Goal: Information Seeking & Learning: Learn about a topic

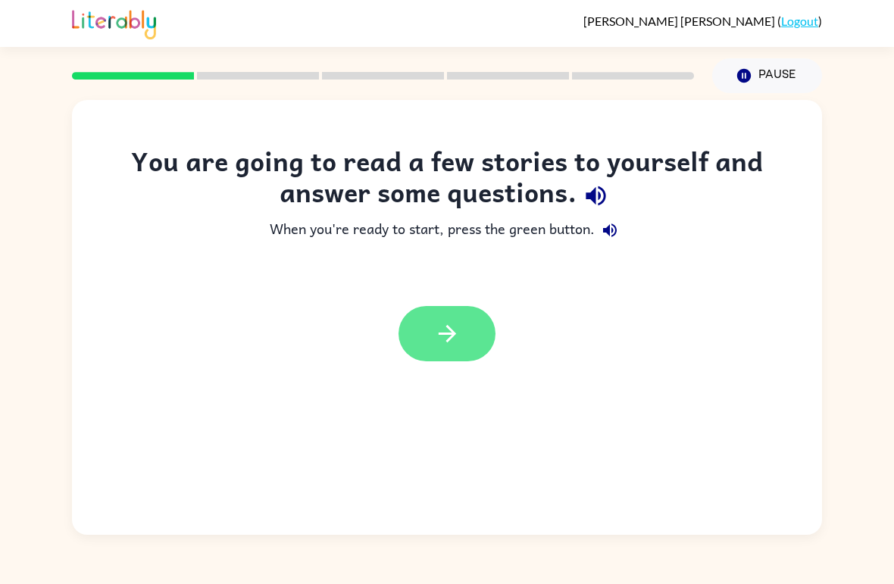
click at [462, 349] on button "button" at bounding box center [447, 333] width 97 height 55
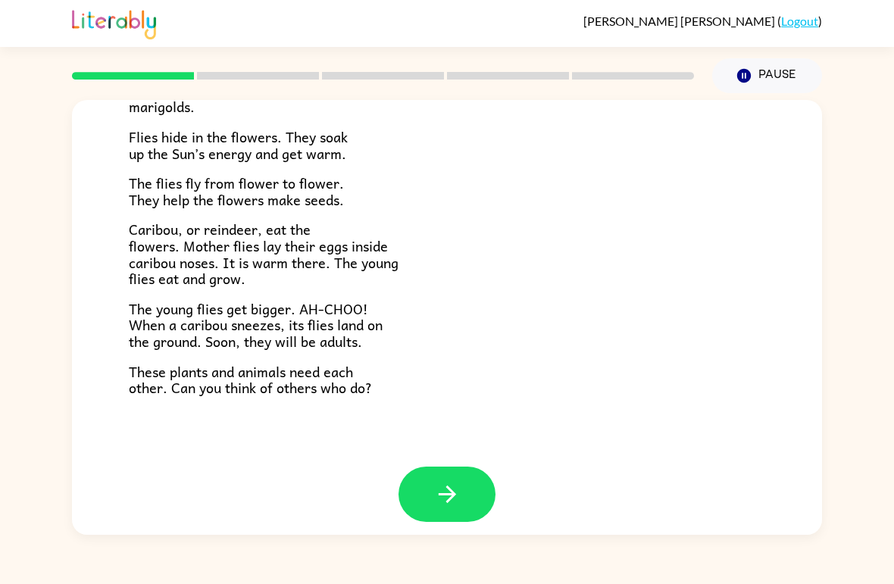
scroll to position [299, 0]
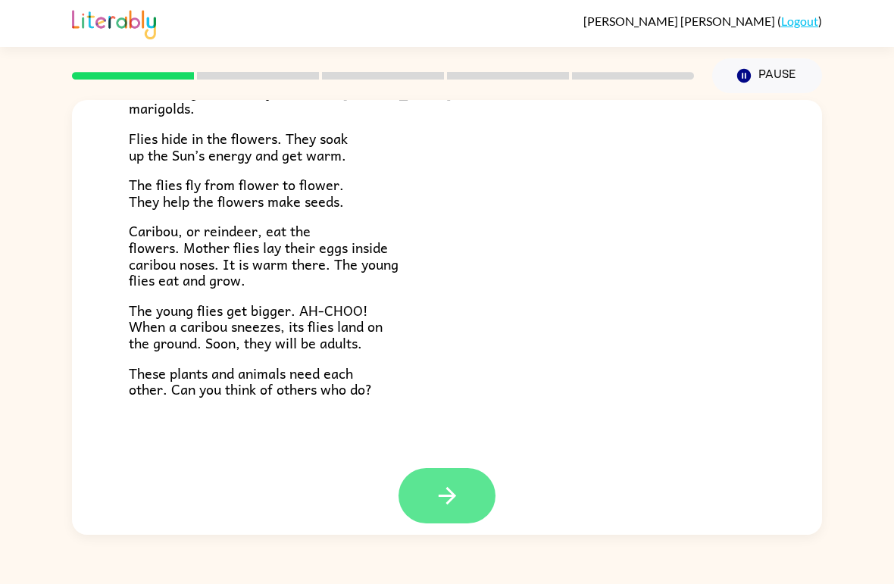
click at [465, 471] on button "button" at bounding box center [447, 495] width 97 height 55
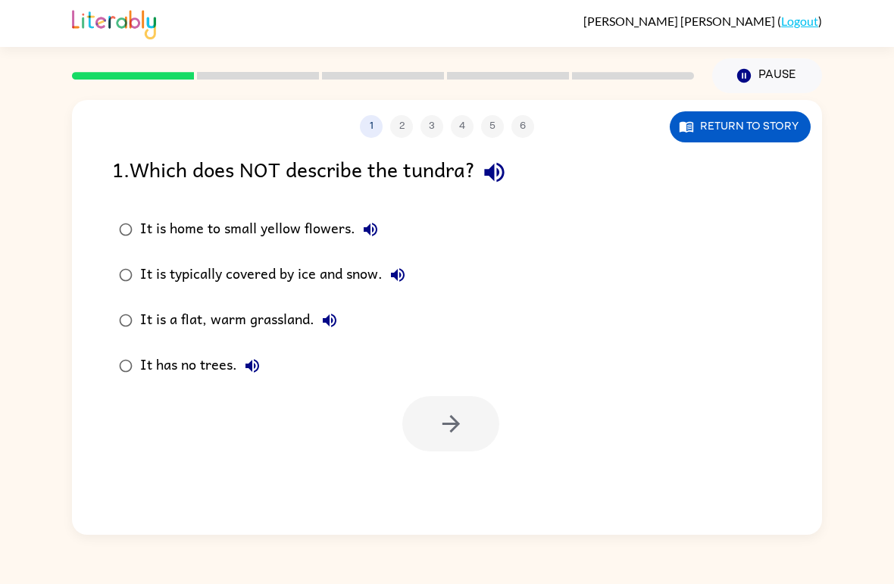
click at [161, 322] on div "It is a flat, warm grassland." at bounding box center [242, 320] width 205 height 30
click at [484, 429] on button "button" at bounding box center [450, 423] width 97 height 55
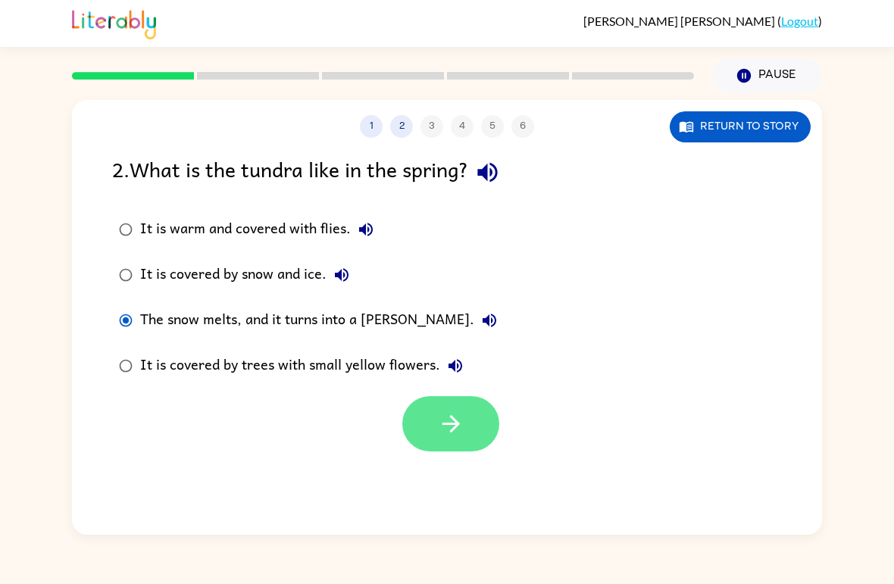
click at [476, 426] on button "button" at bounding box center [450, 423] width 97 height 55
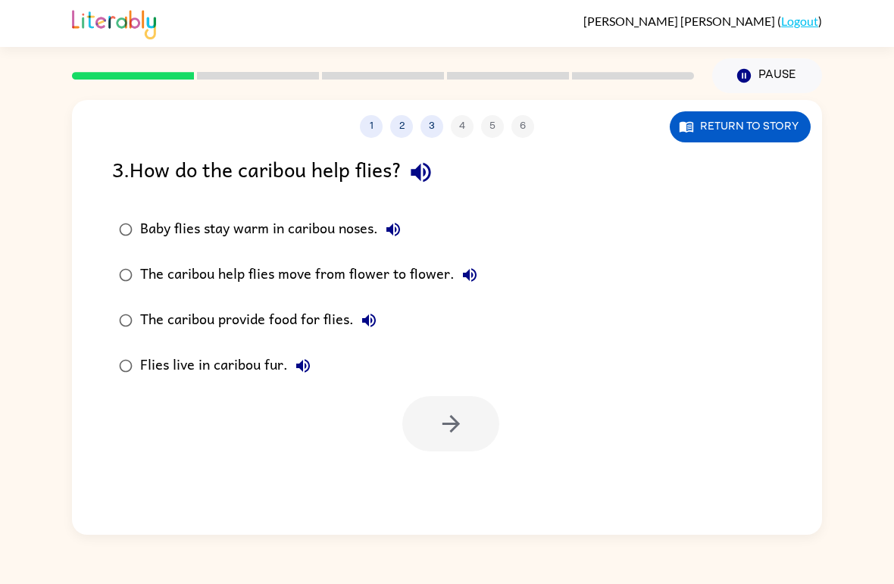
click at [383, 213] on label "Baby flies stay warm in caribou noses." at bounding box center [298, 229] width 389 height 45
click at [449, 410] on button "button" at bounding box center [450, 423] width 97 height 55
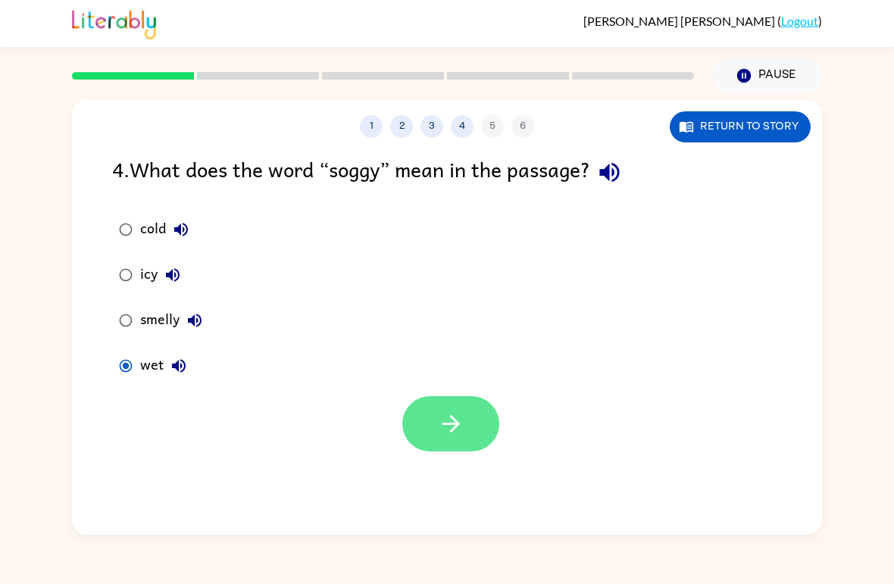
click at [470, 432] on button "button" at bounding box center [450, 423] width 97 height 55
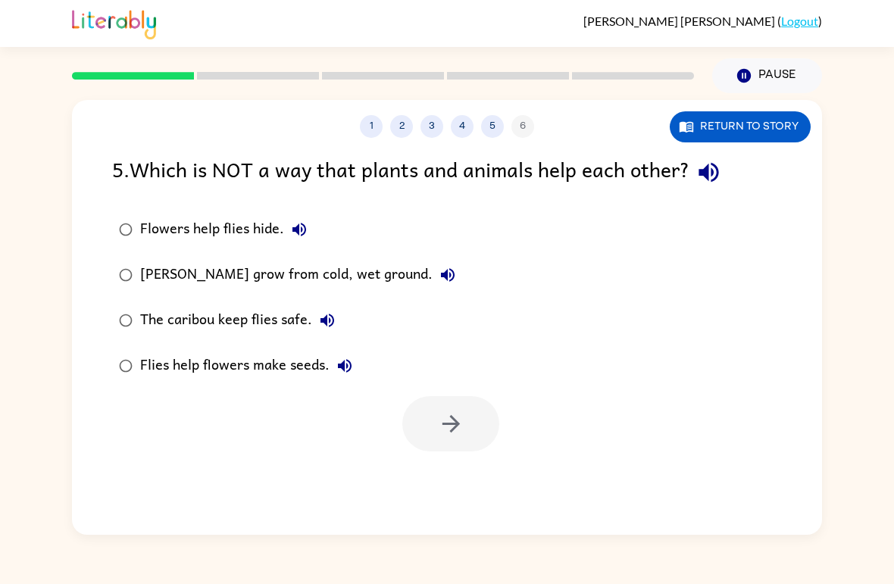
click at [420, 277] on div "[PERSON_NAME] grow from cold, wet ground." at bounding box center [301, 275] width 323 height 30
click at [471, 430] on button "button" at bounding box center [450, 423] width 97 height 55
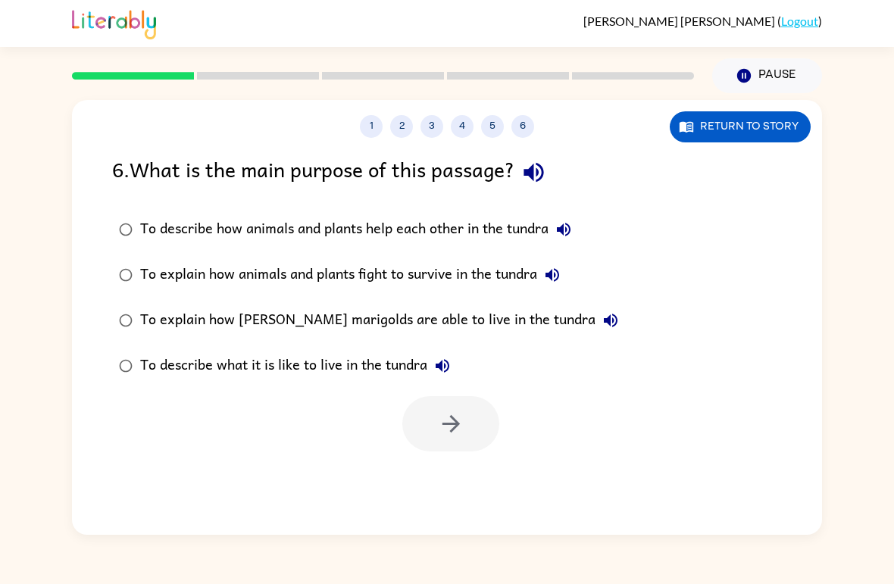
click at [525, 225] on div "To describe how animals and plants help each other in the tundra" at bounding box center [359, 230] width 439 height 30
click at [463, 419] on icon "button" at bounding box center [451, 424] width 27 height 27
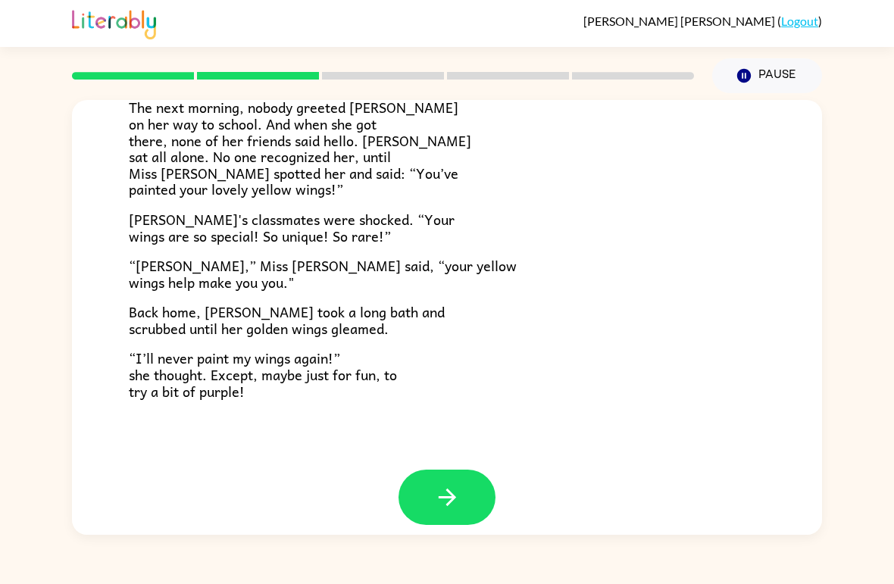
scroll to position [408, 0]
click at [451, 491] on icon "button" at bounding box center [447, 498] width 27 height 27
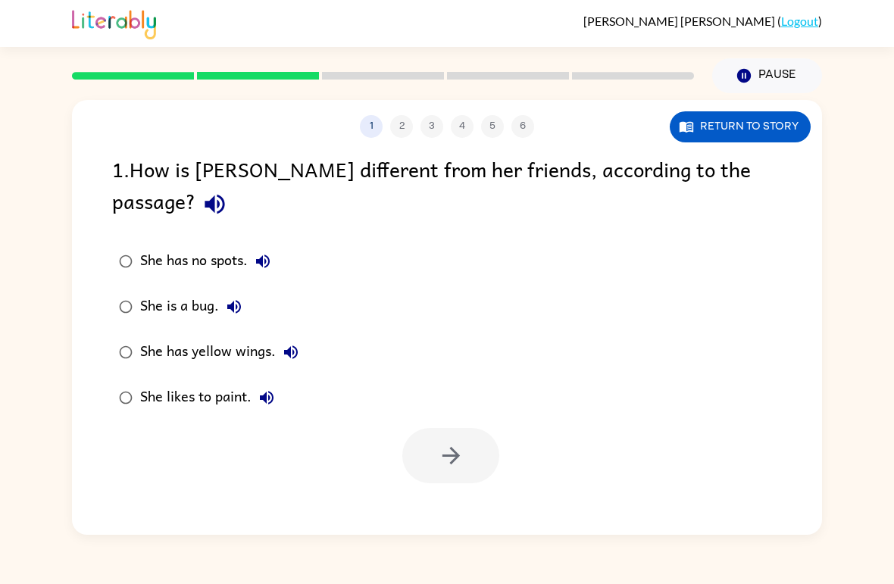
scroll to position [0, 0]
click at [428, 431] on button "button" at bounding box center [450, 455] width 97 height 55
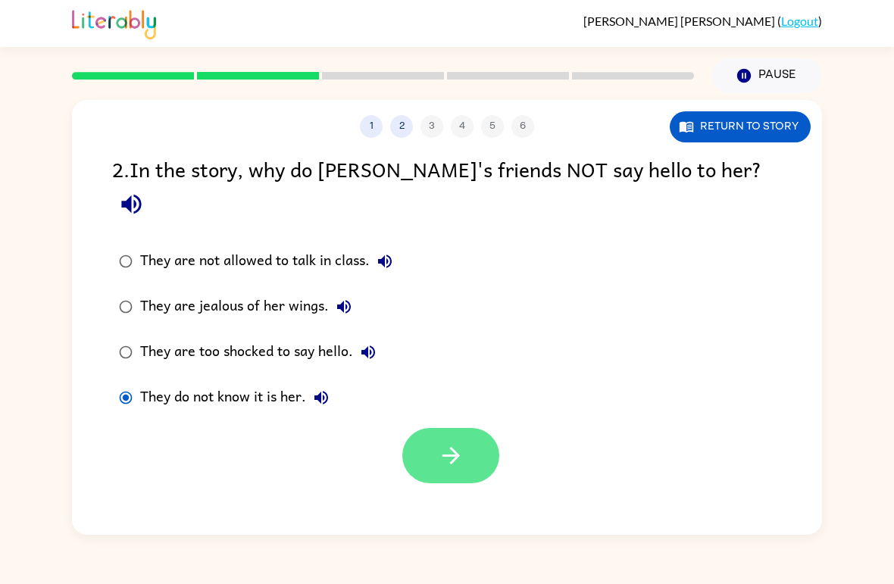
click at [456, 443] on icon "button" at bounding box center [451, 456] width 27 height 27
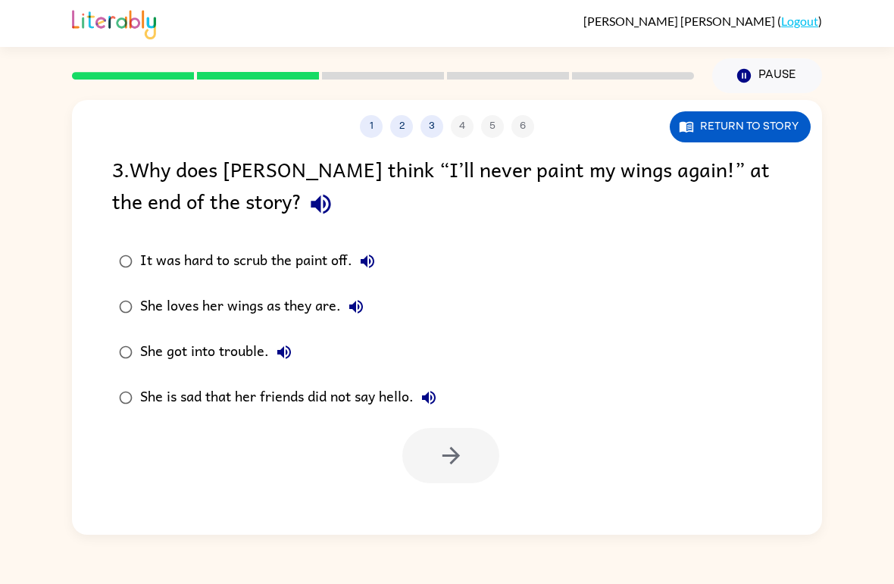
click at [160, 401] on div "She is sad that her friends did not say hello." at bounding box center [292, 398] width 304 height 30
click at [453, 473] on button "button" at bounding box center [450, 455] width 97 height 55
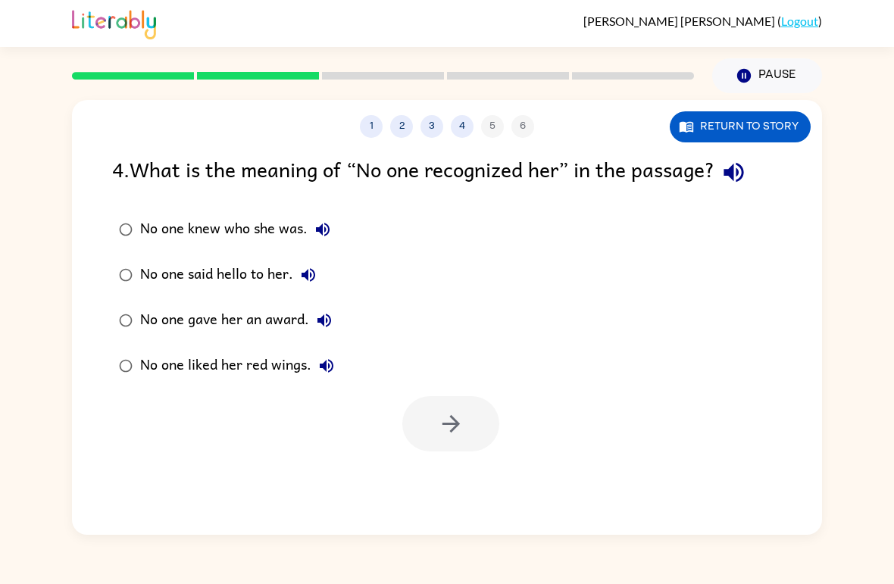
click at [185, 218] on div "No one knew who she was." at bounding box center [239, 230] width 198 height 30
click at [741, 175] on icon "button" at bounding box center [734, 172] width 27 height 27
click at [458, 431] on icon "button" at bounding box center [451, 424] width 27 height 27
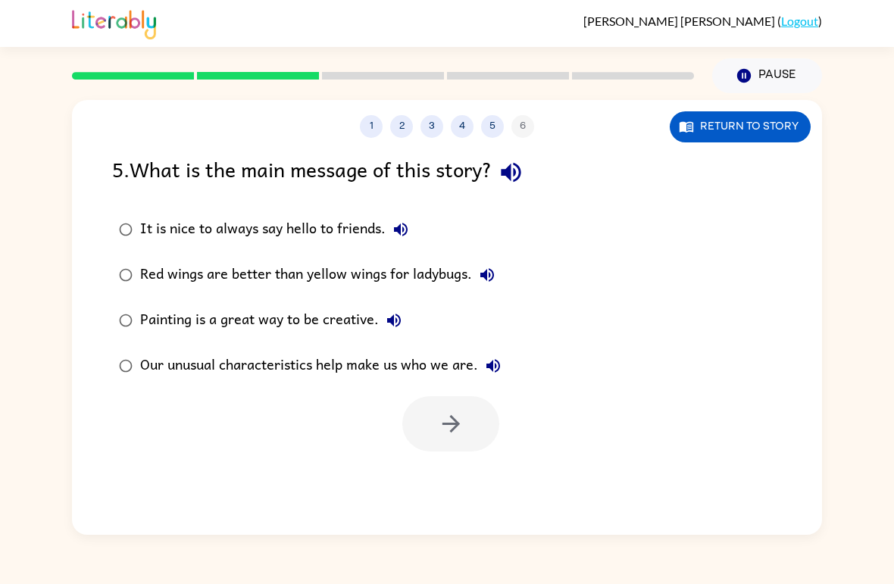
click at [511, 166] on icon "button" at bounding box center [511, 172] width 27 height 27
click at [15, 245] on div "1 2 3 4 5 6 Return to story 5 . What is the main message of this story? It is n…" at bounding box center [447, 314] width 894 height 442
click at [227, 370] on div "Our unusual characteristics help make us who we are." at bounding box center [324, 366] width 368 height 30
click at [450, 424] on icon "button" at bounding box center [451, 424] width 27 height 27
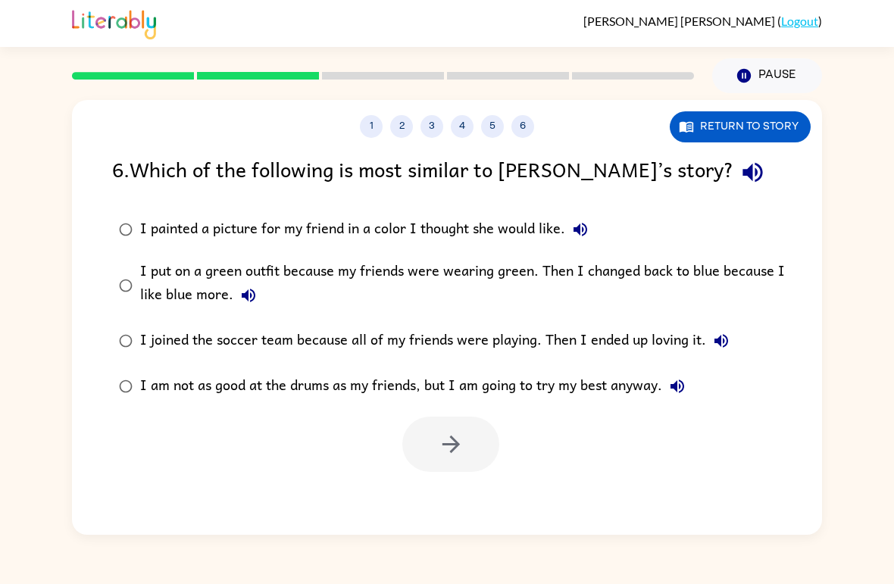
click at [158, 287] on div "I put on a green outfit because my friends were wearing green. Then I changed b…" at bounding box center [471, 285] width 662 height 51
click at [455, 443] on icon "button" at bounding box center [450, 444] width 17 height 17
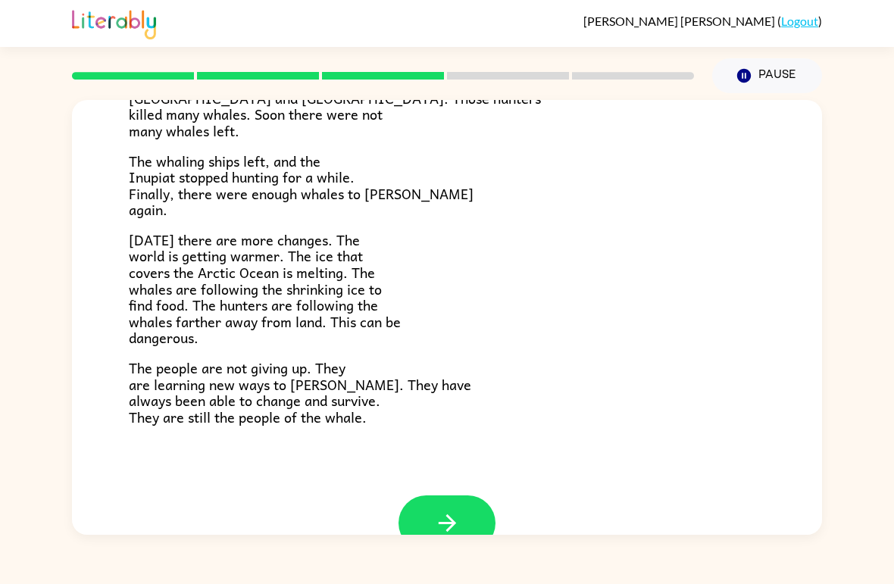
scroll to position [481, 0]
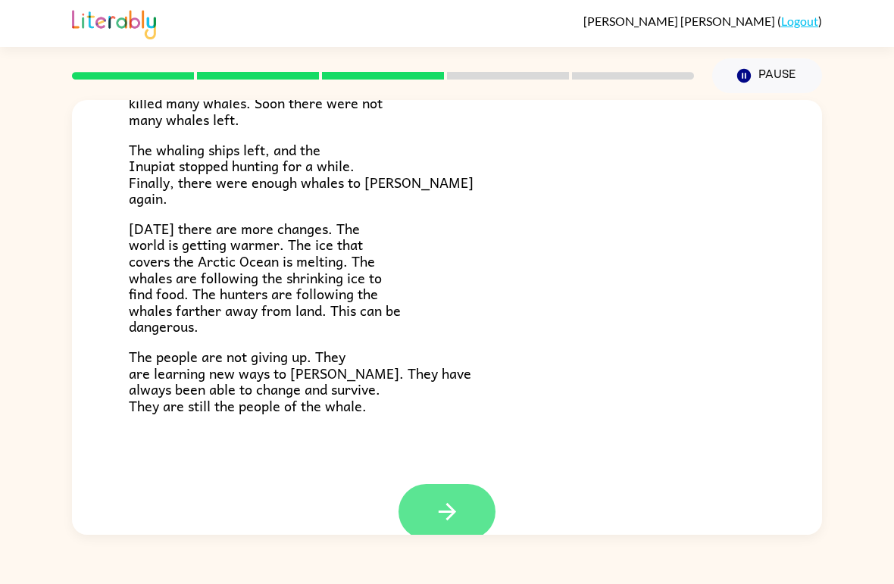
click at [434, 510] on button "button" at bounding box center [447, 511] width 97 height 55
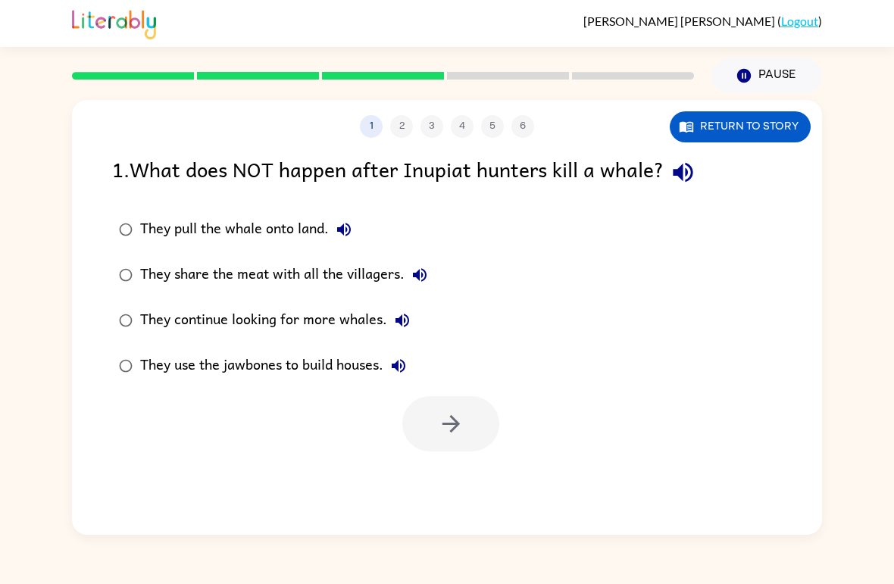
scroll to position [0, 0]
click at [693, 172] on icon "button" at bounding box center [683, 172] width 27 height 27
click at [470, 424] on button "button" at bounding box center [450, 423] width 97 height 55
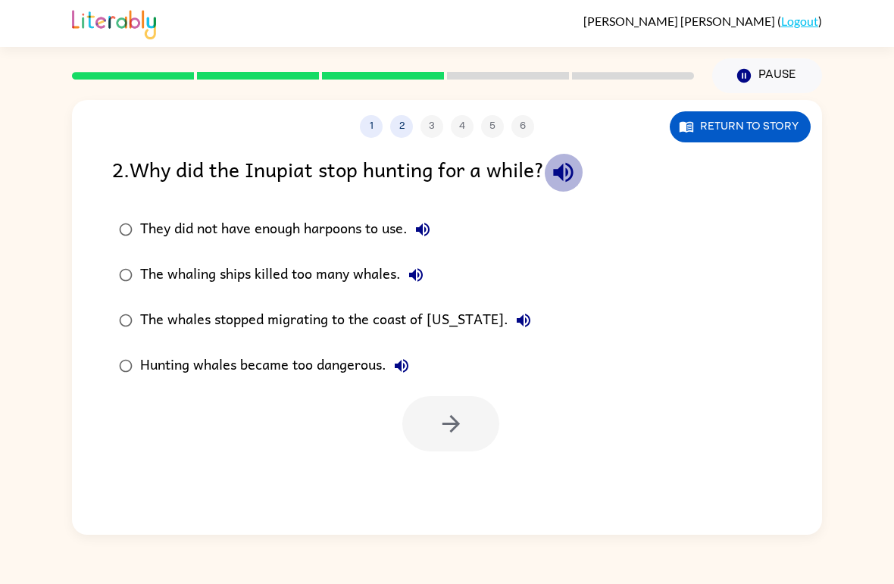
click at [567, 169] on icon "button" at bounding box center [563, 173] width 20 height 20
click at [362, 275] on div "The whaling ships killed too many whales." at bounding box center [285, 275] width 291 height 30
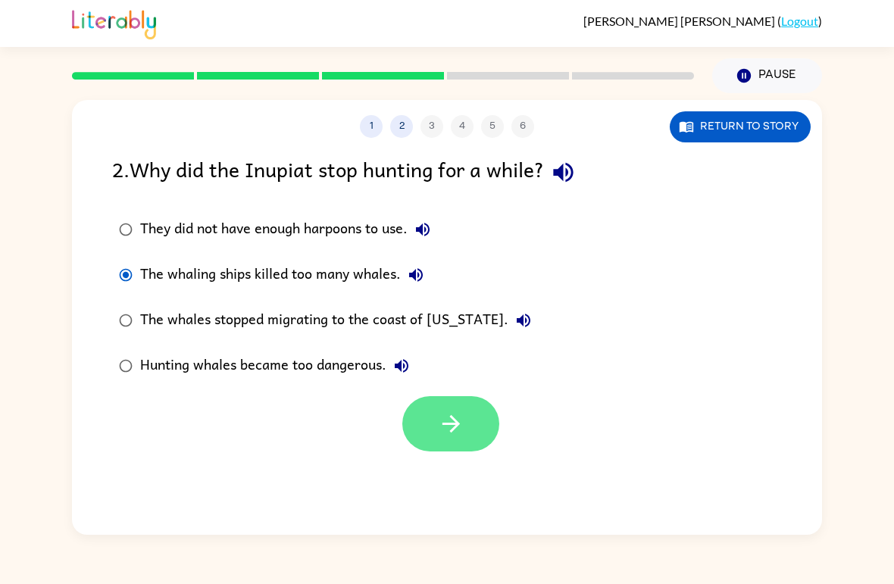
click at [444, 440] on button "button" at bounding box center [450, 423] width 97 height 55
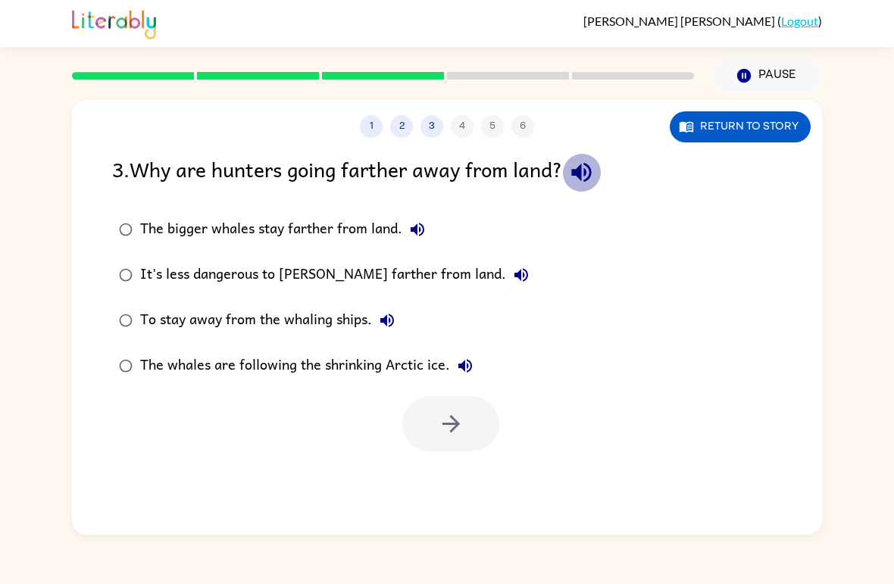
click at [587, 175] on icon "button" at bounding box center [582, 173] width 20 height 20
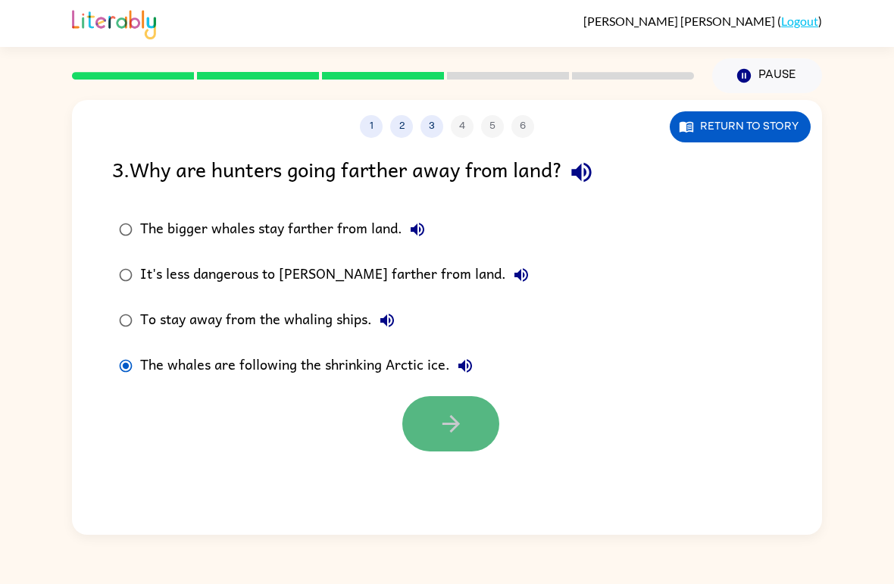
click at [452, 428] on icon "button" at bounding box center [451, 424] width 27 height 27
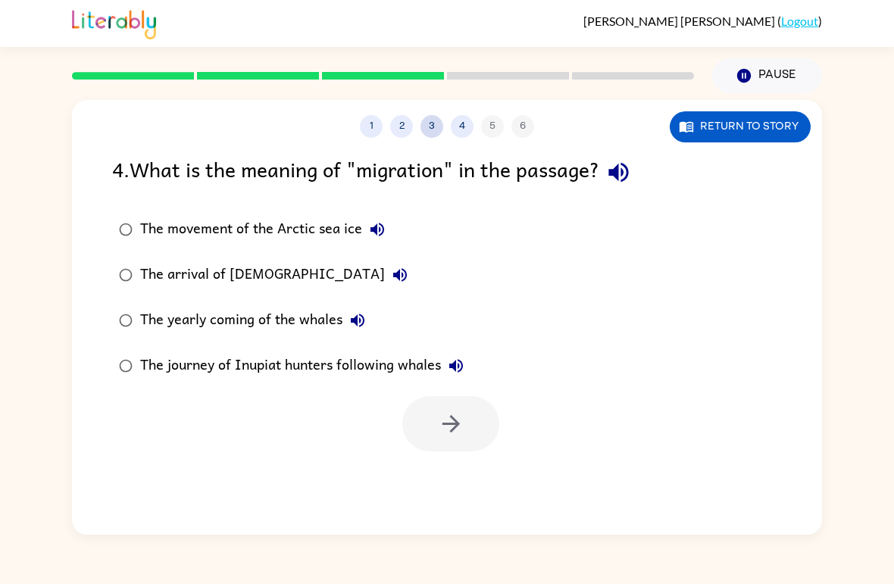
click at [425, 130] on button "3" at bounding box center [432, 126] width 23 height 23
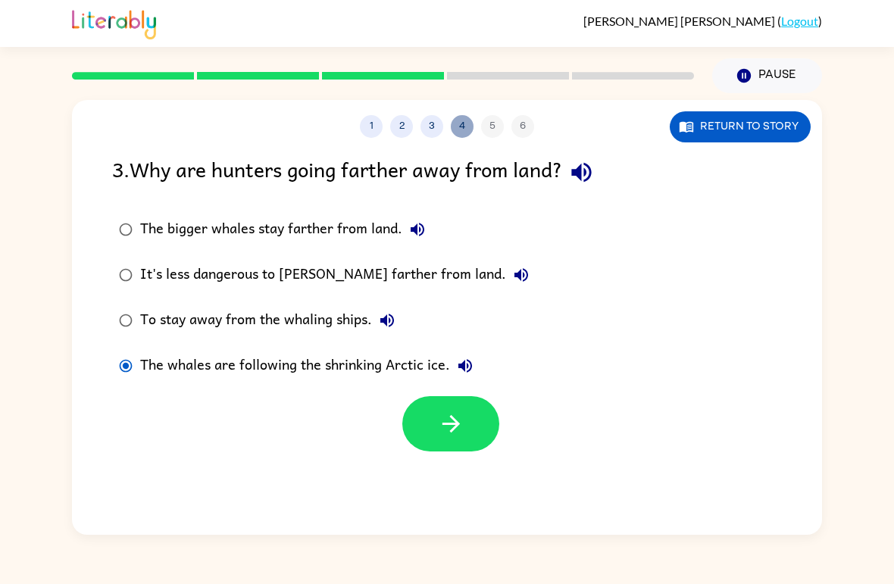
click at [468, 130] on button "4" at bounding box center [462, 126] width 23 height 23
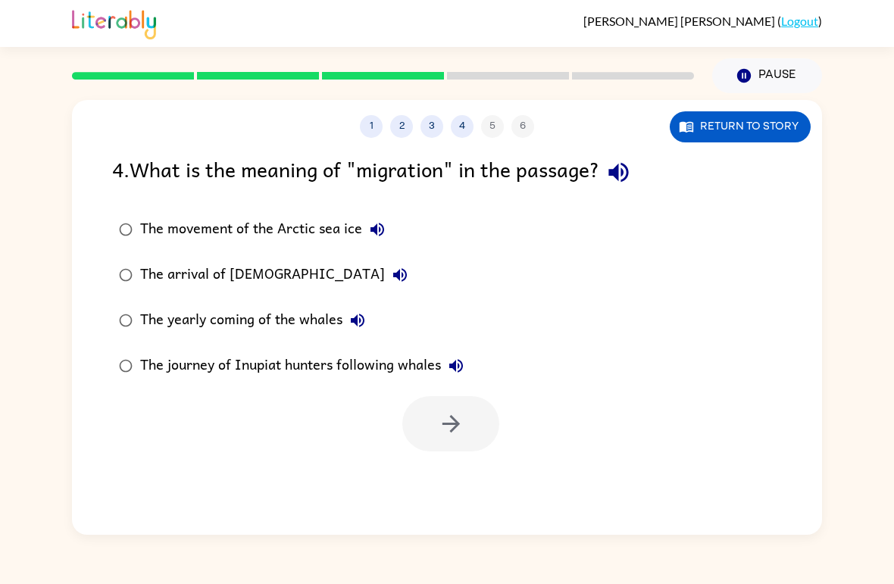
click at [503, 132] on div "1 2 3 4 5 6" at bounding box center [447, 126] width 750 height 23
click at [316, 326] on div "The yearly coming of the whales" at bounding box center [256, 320] width 233 height 30
click at [428, 422] on button "button" at bounding box center [450, 423] width 97 height 55
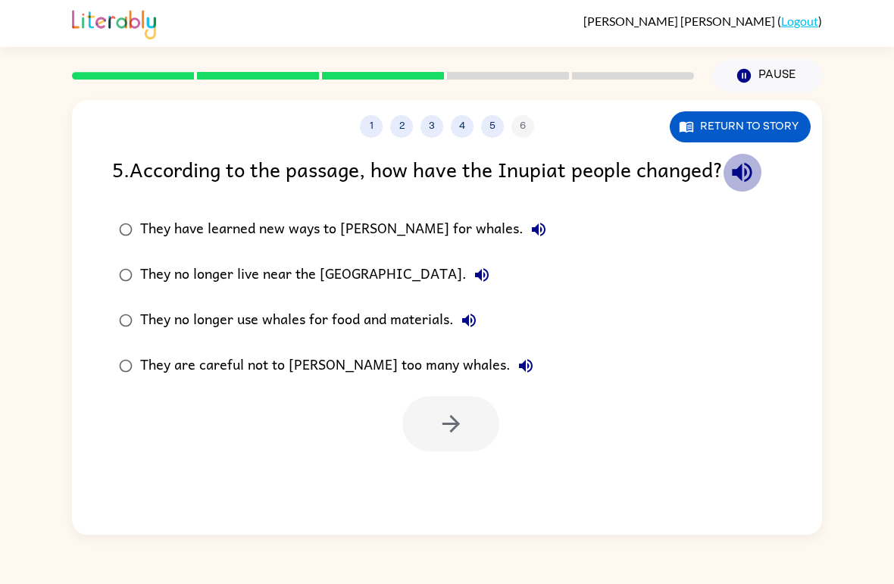
click at [750, 176] on icon "button" at bounding box center [742, 173] width 20 height 20
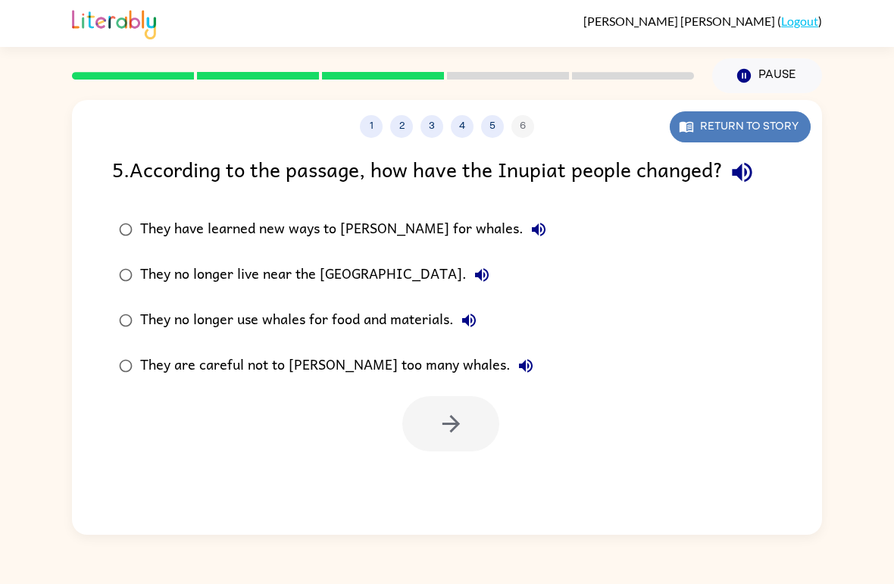
click at [737, 124] on button "Return to story" at bounding box center [740, 126] width 141 height 31
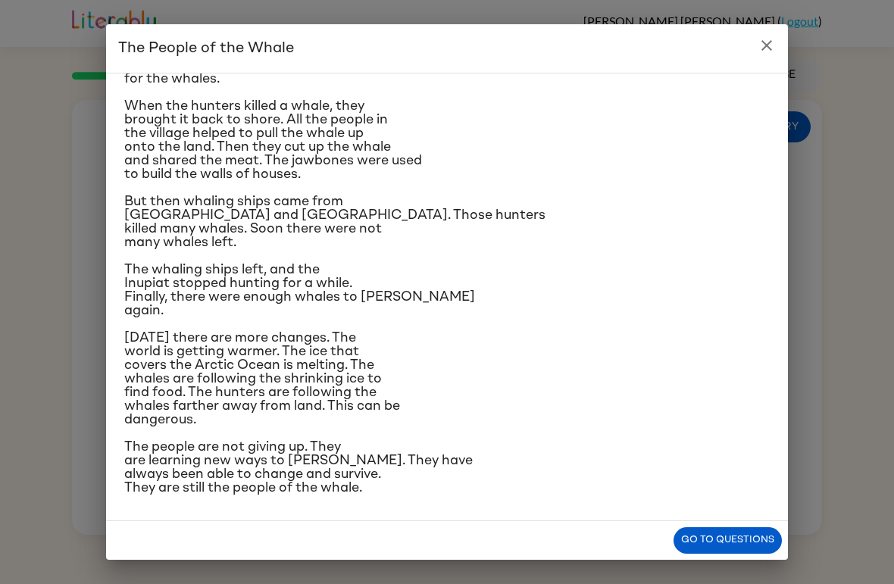
scroll to position [363, 0]
click at [744, 547] on button "Go to questions" at bounding box center [728, 541] width 108 height 27
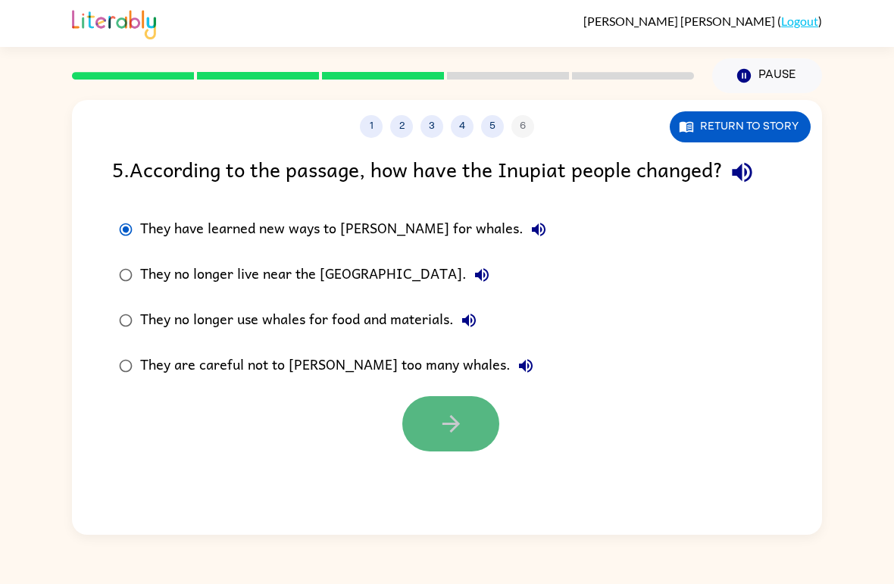
click at [470, 410] on button "button" at bounding box center [450, 423] width 97 height 55
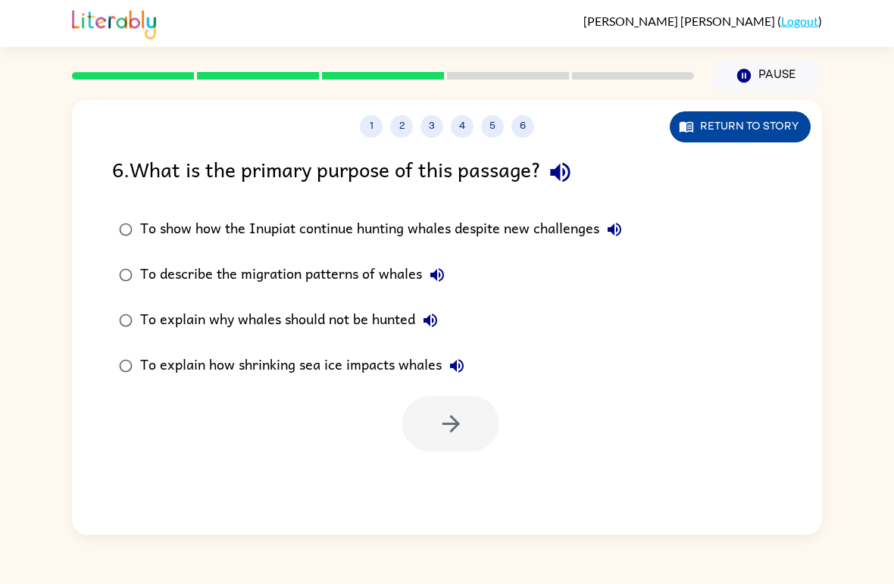
click at [763, 142] on button "Return to story" at bounding box center [740, 126] width 141 height 31
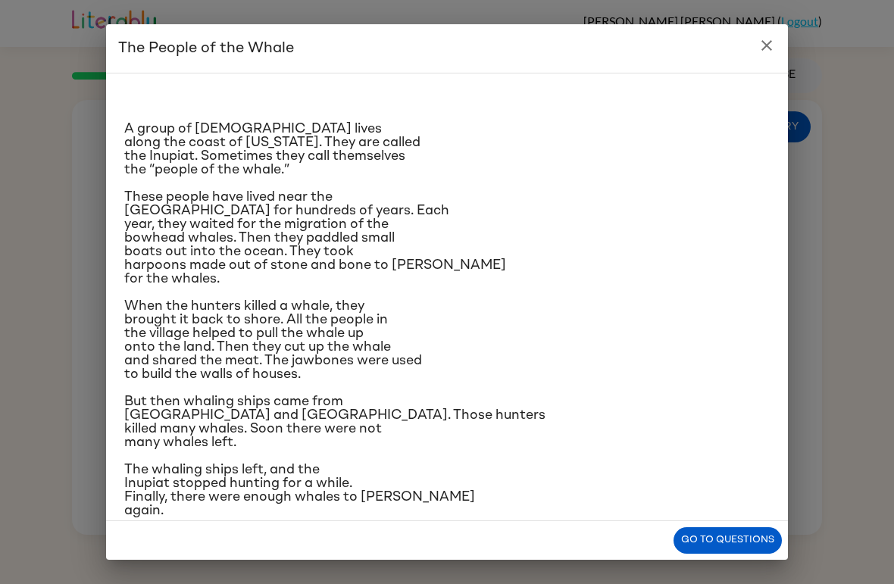
click at [846, 282] on div "The People of the Whale A group of [DEMOGRAPHIC_DATA] lives along the coast of …" at bounding box center [447, 292] width 894 height 584
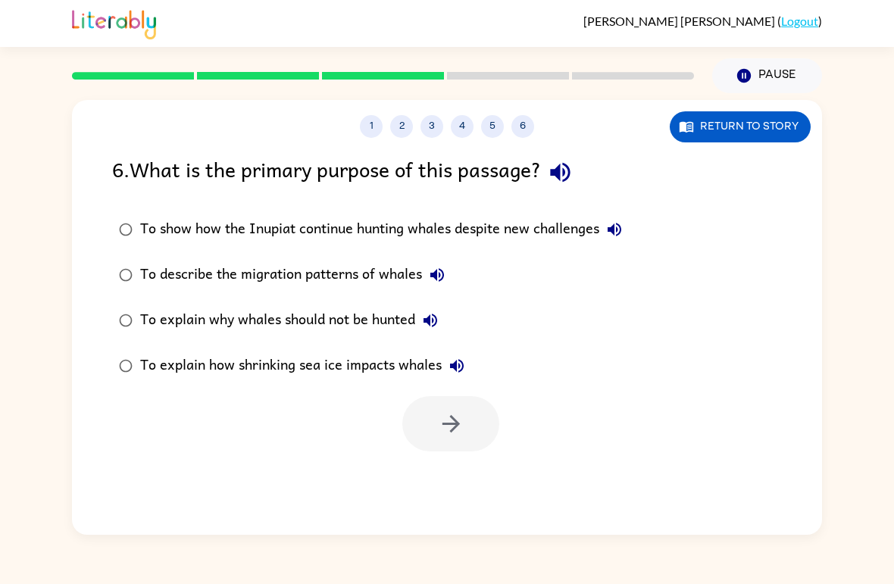
click at [147, 208] on label "To show how the Inupiat continue hunting whales despite new challenges" at bounding box center [371, 229] width 534 height 45
click at [450, 389] on label "To explain how shrinking sea ice impacts whales" at bounding box center [371, 365] width 534 height 45
click at [459, 439] on button "button" at bounding box center [450, 423] width 97 height 55
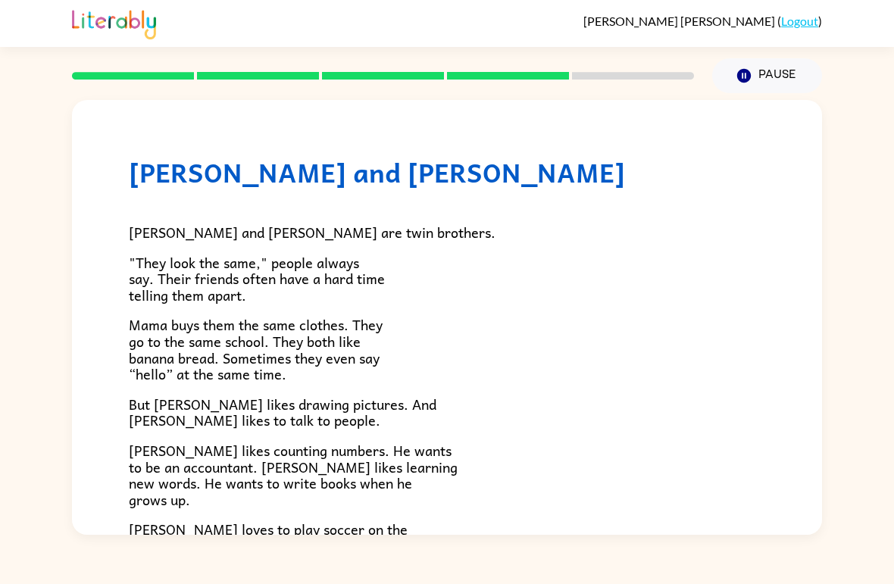
click at [506, 70] on div at bounding box center [383, 75] width 640 height 53
click at [425, 67] on div at bounding box center [383, 75] width 640 height 53
click at [389, 79] on rect at bounding box center [383, 76] width 122 height 8
click at [388, 78] on rect at bounding box center [383, 76] width 122 height 8
click at [269, 78] on rect at bounding box center [258, 76] width 122 height 8
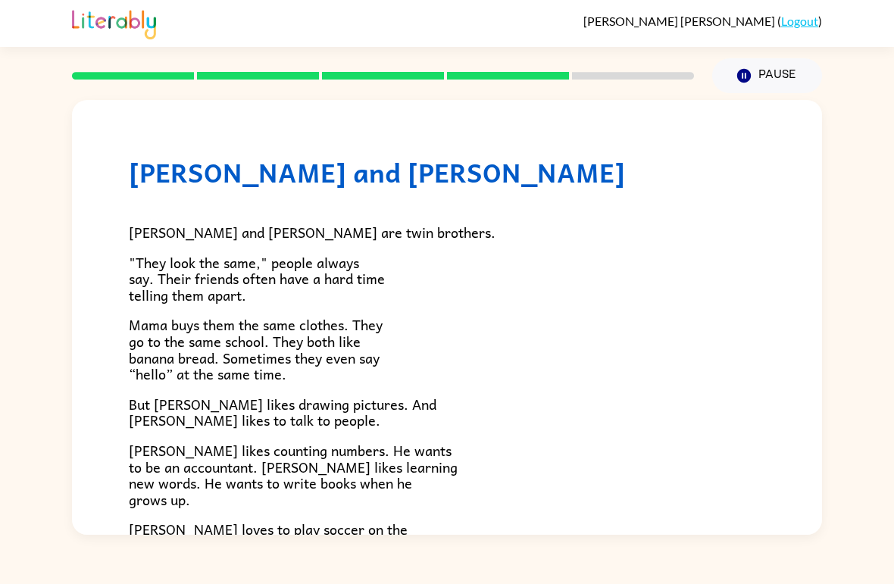
click at [269, 77] on rect at bounding box center [258, 76] width 122 height 8
click at [285, 80] on rect at bounding box center [258, 76] width 122 height 8
click at [358, 72] on div at bounding box center [383, 75] width 640 height 53
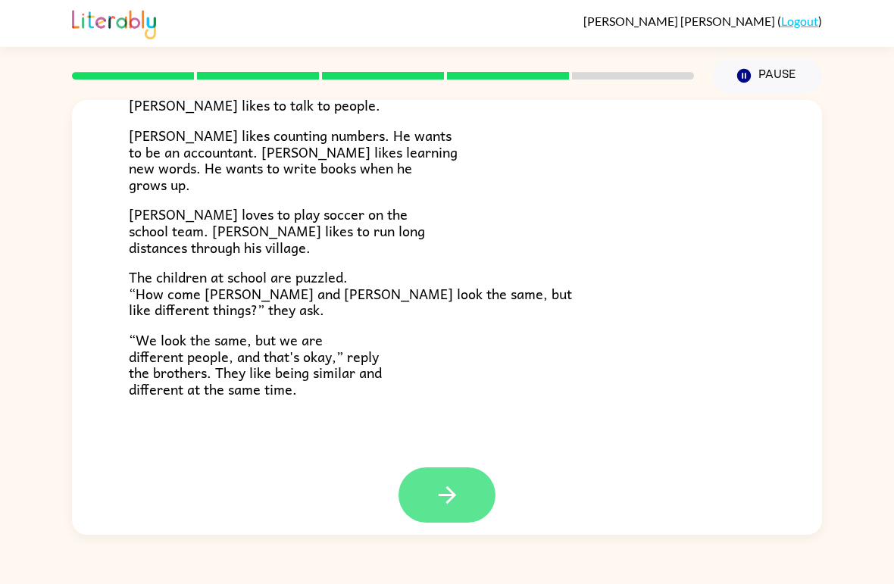
scroll to position [315, 0]
click at [453, 491] on icon "button" at bounding box center [447, 496] width 27 height 27
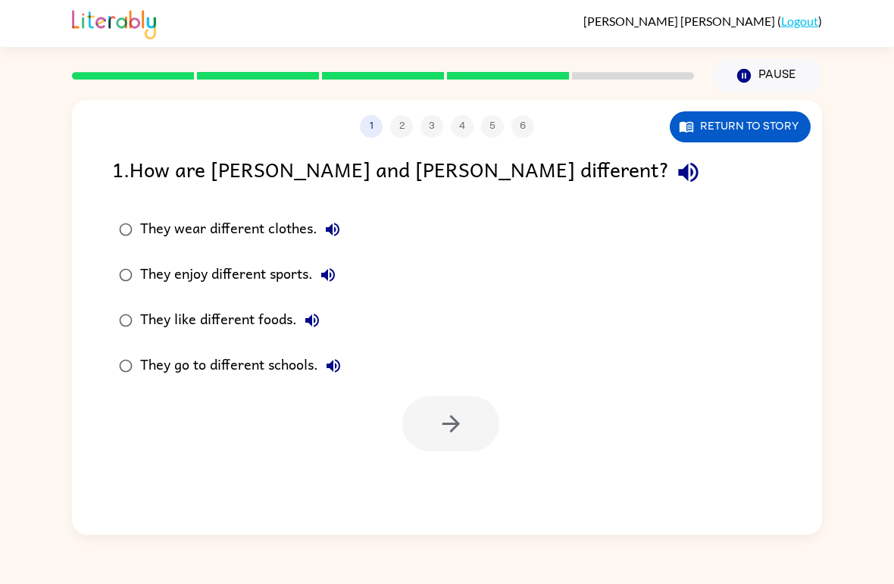
scroll to position [0, 0]
click at [456, 414] on icon "button" at bounding box center [451, 424] width 27 height 27
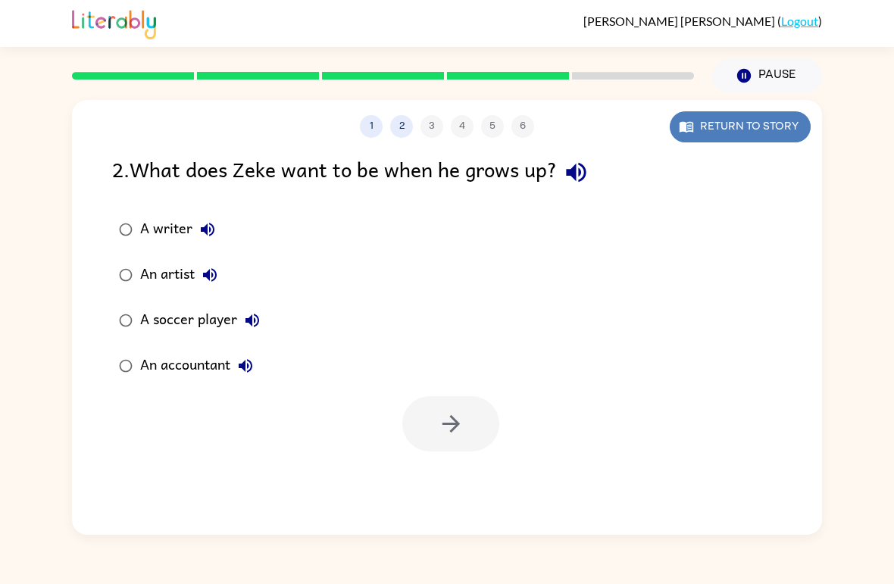
click at [737, 138] on button "Return to story" at bounding box center [740, 126] width 141 height 31
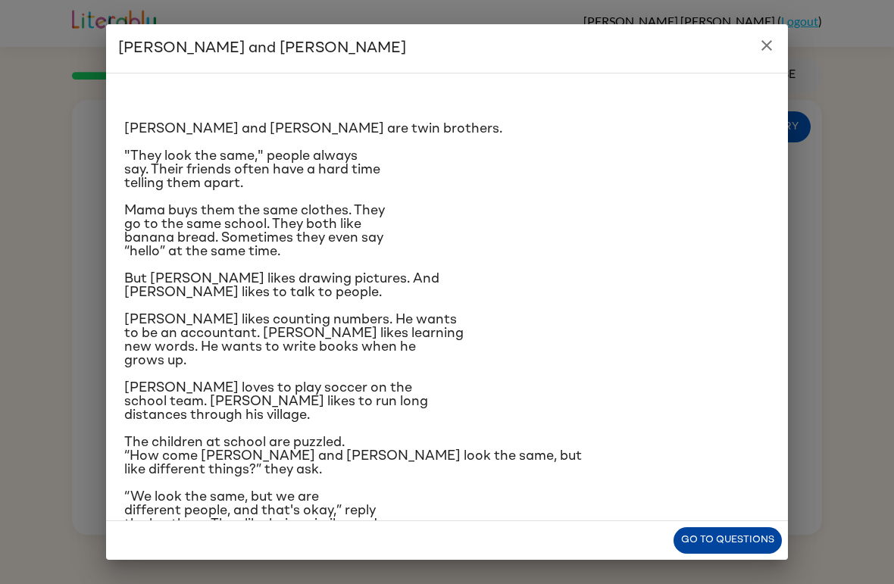
click at [738, 545] on button "Go to questions" at bounding box center [728, 541] width 108 height 27
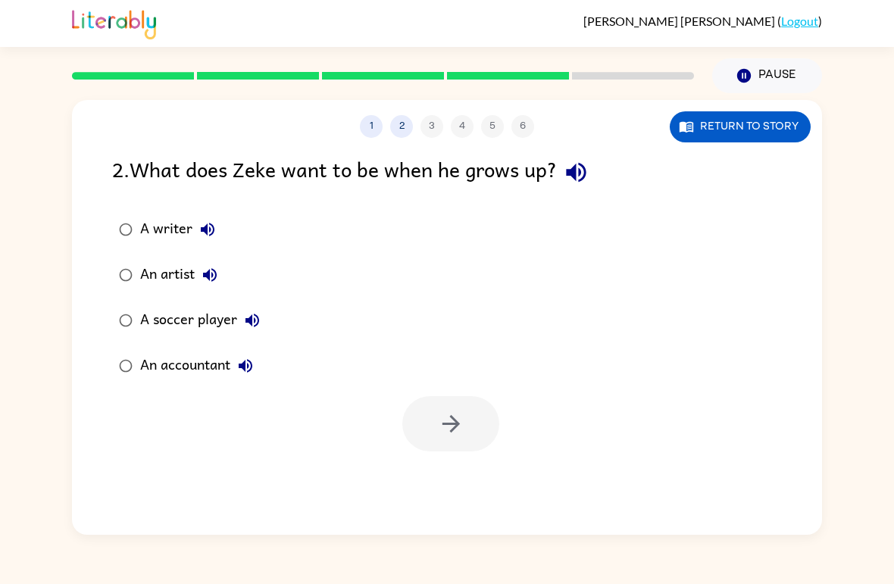
click at [168, 236] on div "A writer" at bounding box center [181, 230] width 83 height 30
click at [469, 415] on button "button" at bounding box center [450, 423] width 97 height 55
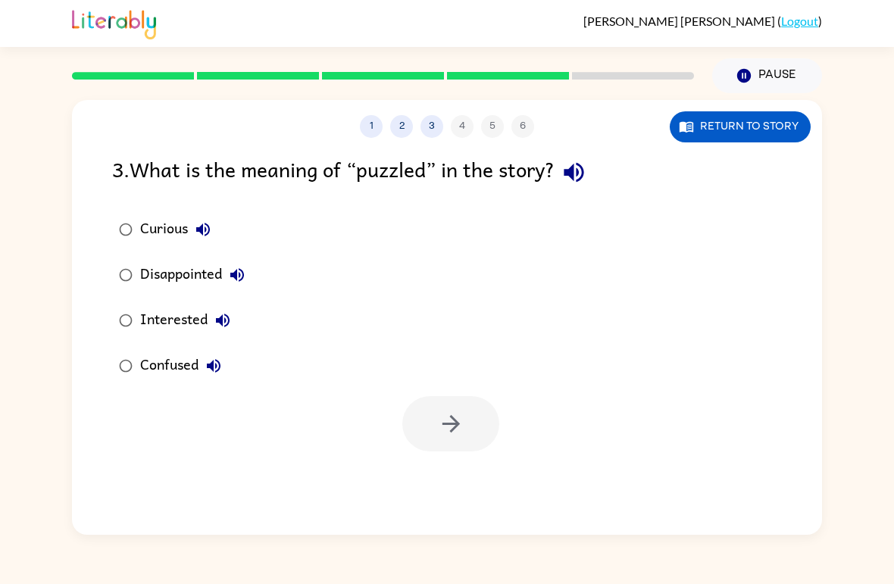
click at [219, 365] on icon "button" at bounding box center [214, 366] width 18 height 18
click at [228, 334] on button "Interested" at bounding box center [223, 320] width 30 height 30
click at [242, 275] on icon "button" at bounding box center [237, 275] width 18 height 18
click at [205, 231] on icon "button" at bounding box center [203, 230] width 18 height 18
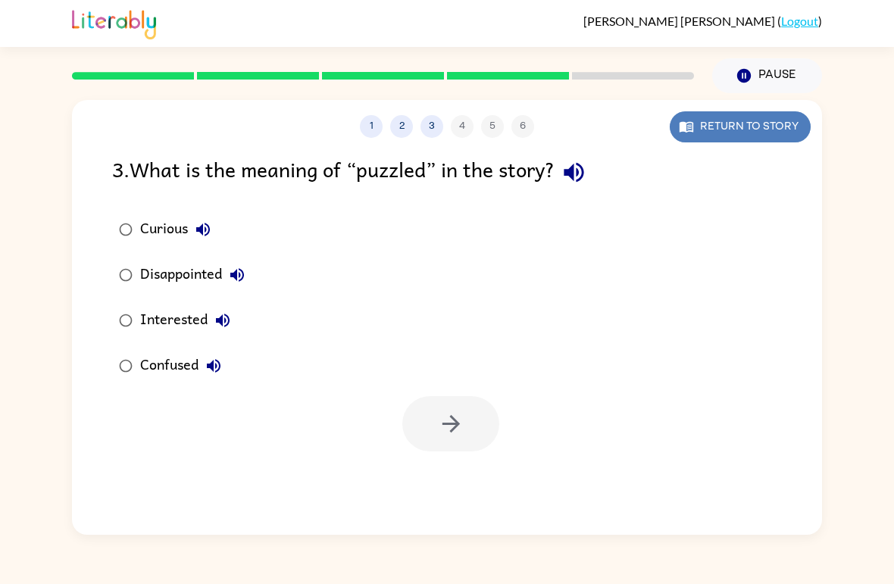
click at [727, 135] on button "Return to story" at bounding box center [740, 126] width 141 height 31
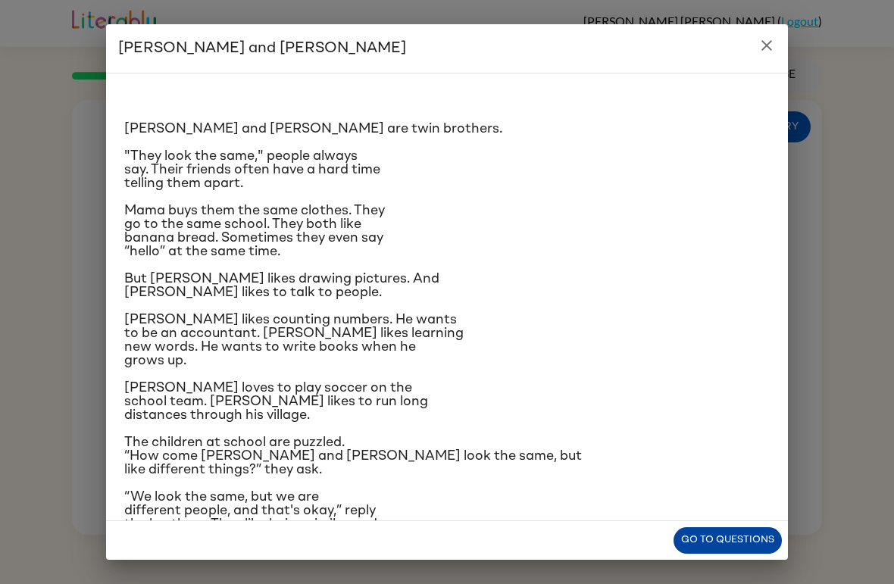
click at [734, 543] on button "Go to questions" at bounding box center [728, 541] width 108 height 27
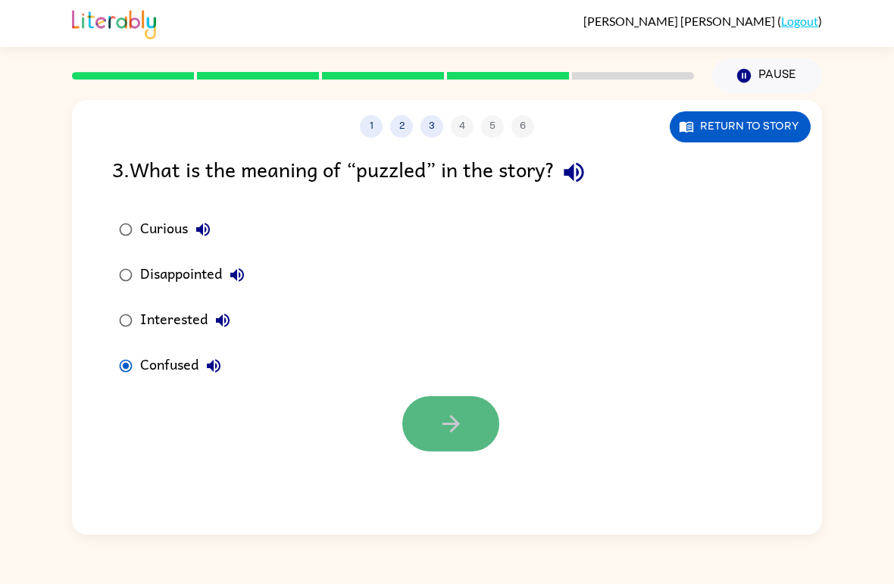
click at [477, 428] on button "button" at bounding box center [450, 423] width 97 height 55
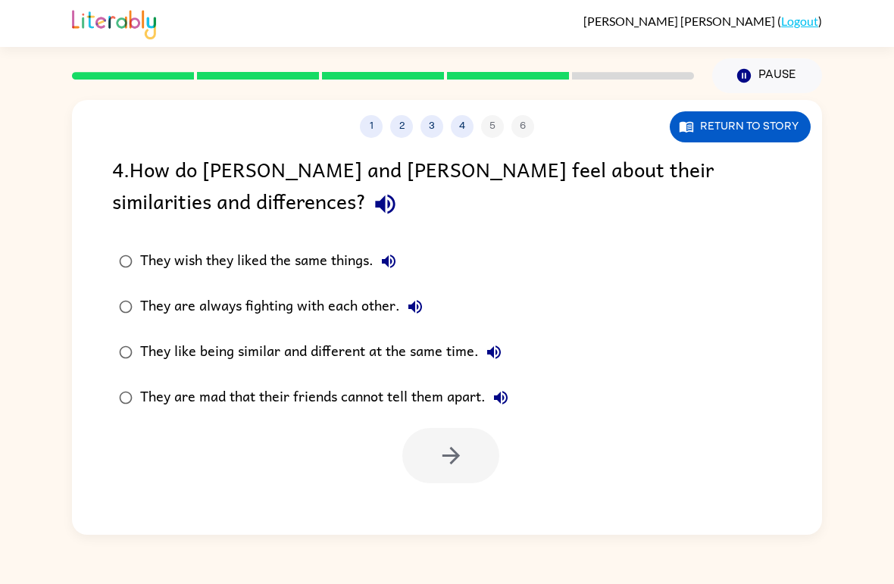
click at [152, 347] on div "They like being similar and different at the same time." at bounding box center [324, 352] width 369 height 30
click at [474, 474] on button "button" at bounding box center [450, 455] width 97 height 55
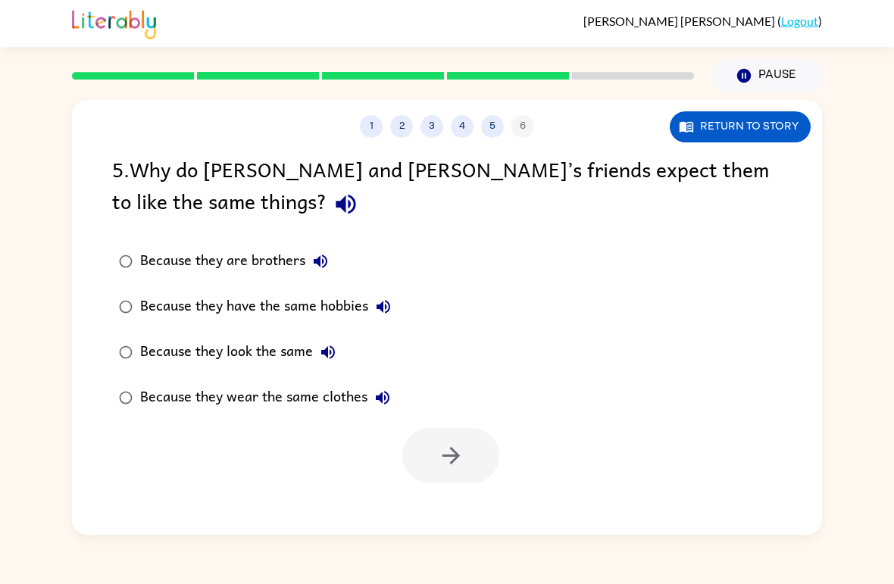
click at [248, 359] on div "Because they look the same" at bounding box center [241, 352] width 203 height 30
click at [459, 449] on icon "button" at bounding box center [451, 456] width 27 height 27
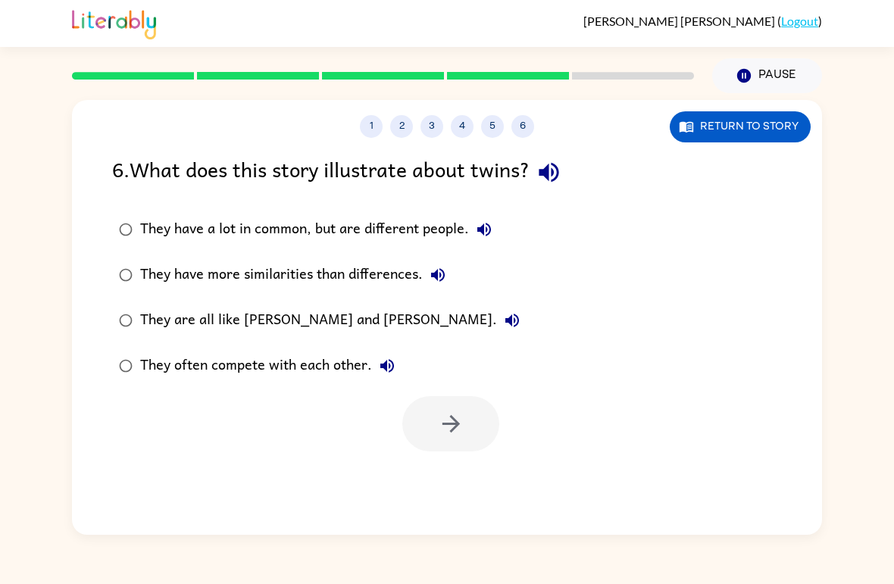
click at [207, 234] on div "They have a lot in common, but are different people." at bounding box center [319, 230] width 359 height 30
click at [443, 412] on icon "button" at bounding box center [451, 424] width 27 height 27
